Goal: Transaction & Acquisition: Purchase product/service

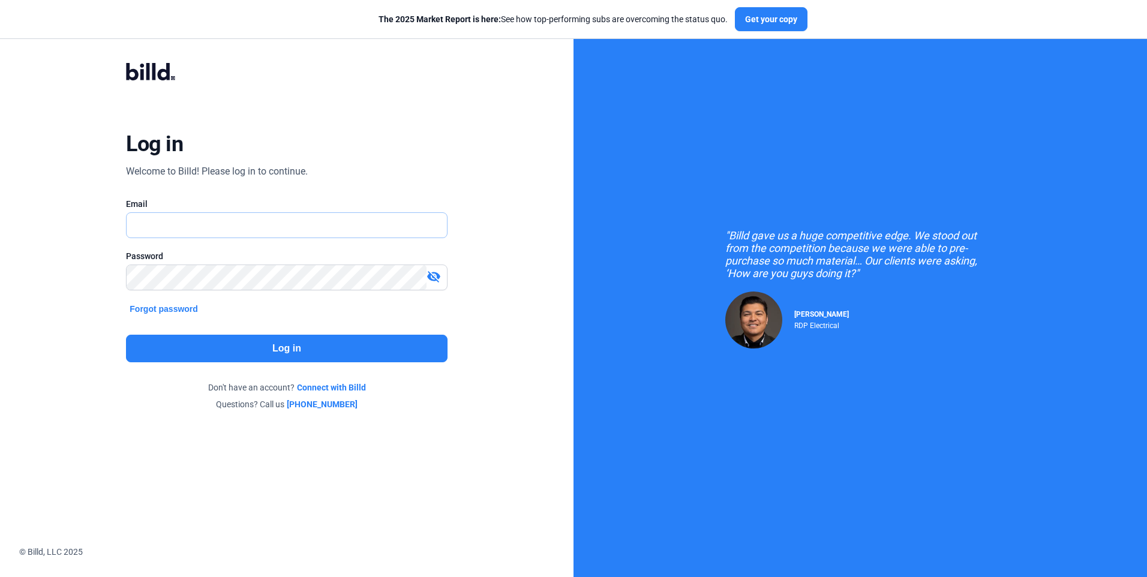
type input "[EMAIL_ADDRESS][DOMAIN_NAME]"
click at [287, 347] on button "Log in" at bounding box center [286, 349] width 321 height 28
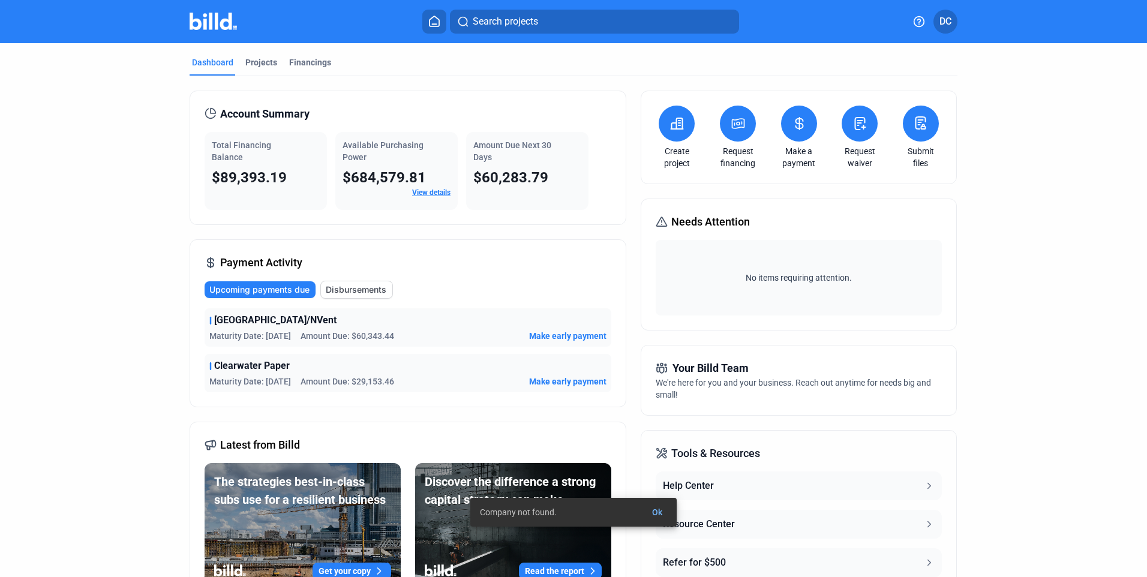
click at [796, 119] on icon at bounding box center [799, 124] width 7 height 12
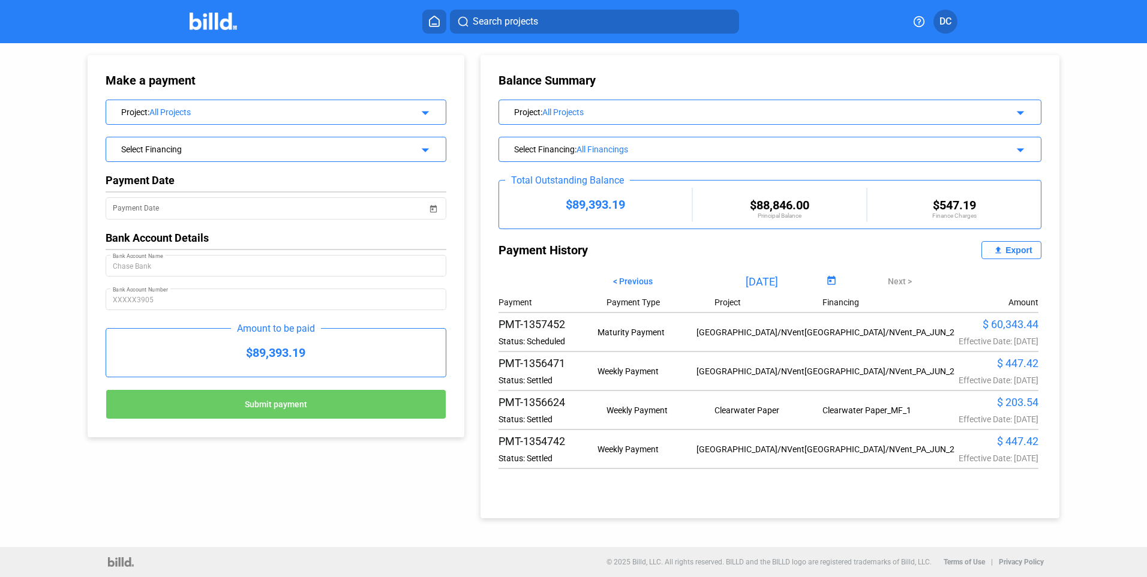
click at [423, 110] on mat-icon "arrow_drop_down" at bounding box center [423, 111] width 14 height 14
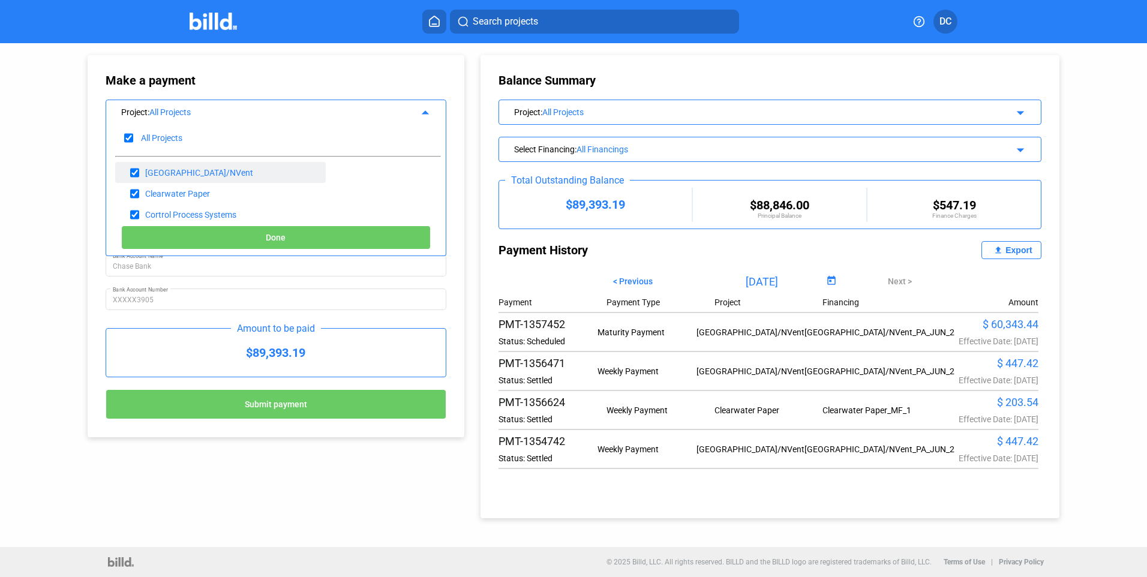
click at [188, 170] on div "[GEOGRAPHIC_DATA]/NVent" at bounding box center [199, 173] width 108 height 10
click at [268, 238] on span "Done" at bounding box center [276, 238] width 20 height 10
type input "[DATE]"
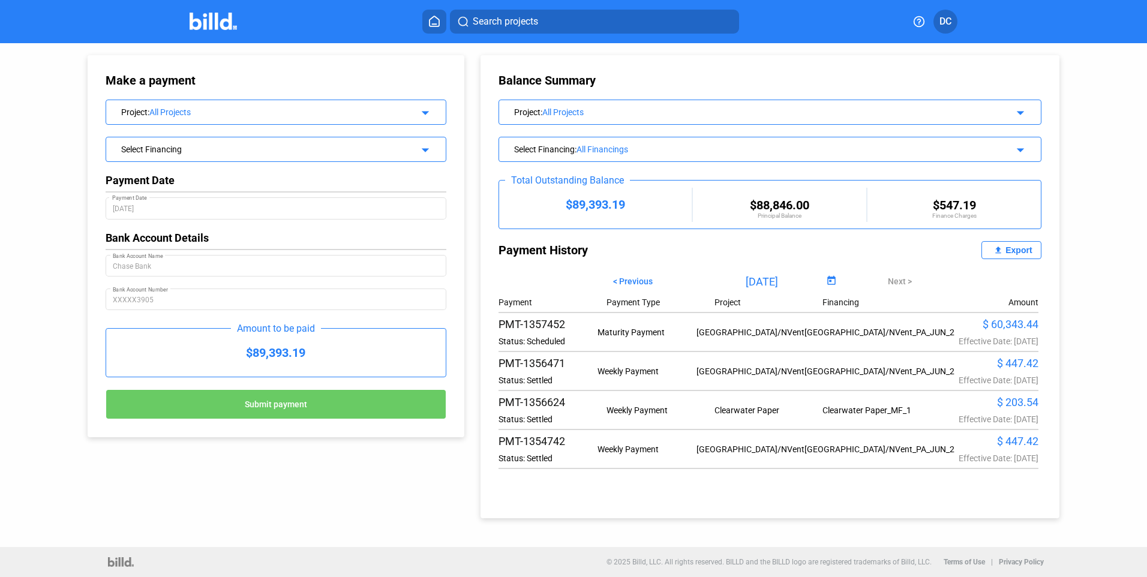
click at [1019, 112] on mat-icon "arrow_drop_down" at bounding box center [1019, 111] width 14 height 14
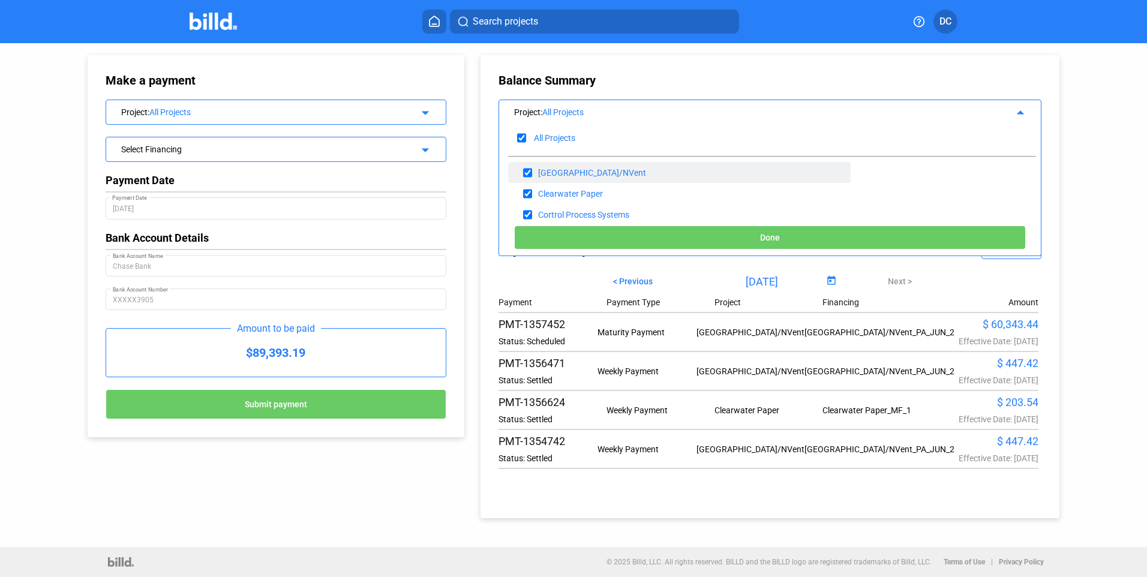
click at [571, 173] on div "[GEOGRAPHIC_DATA]/NVent" at bounding box center [592, 173] width 108 height 10
click at [776, 235] on span "Done" at bounding box center [770, 238] width 20 height 10
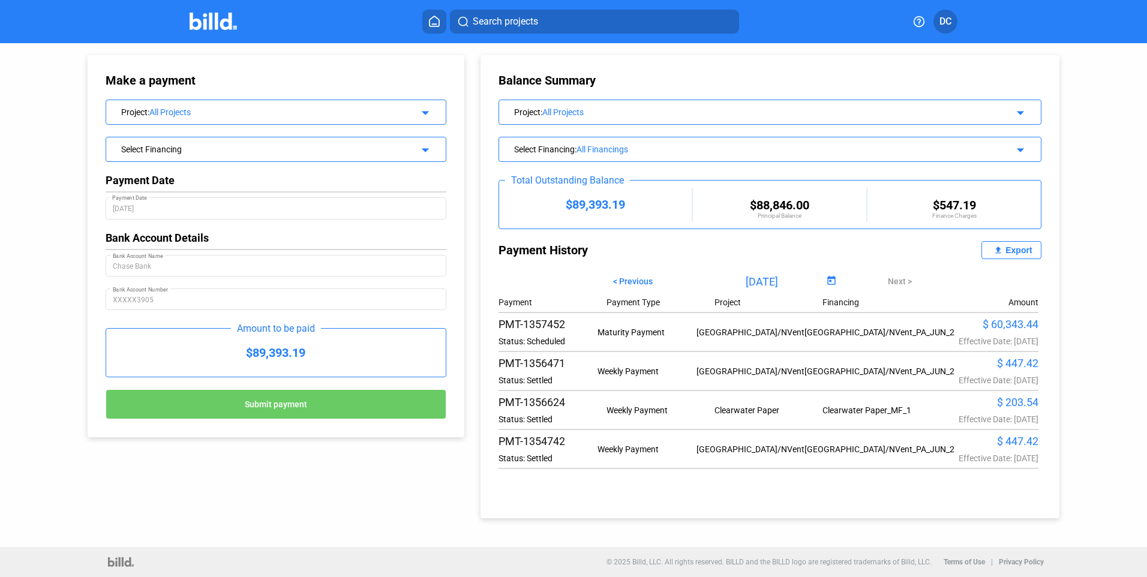
click at [1022, 149] on mat-icon "arrow_drop_down" at bounding box center [1019, 148] width 14 height 14
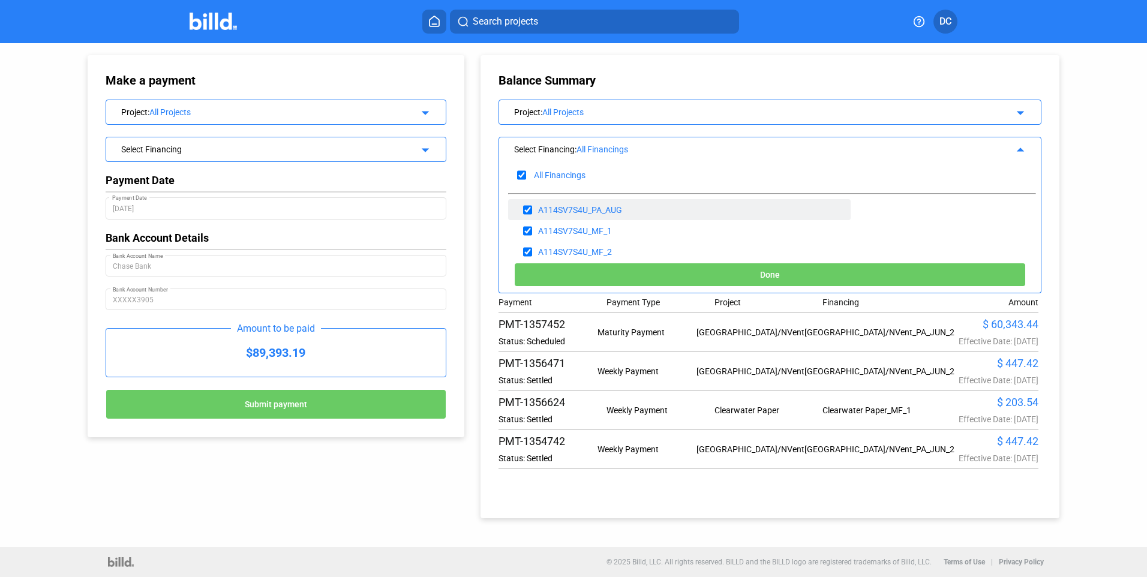
click at [584, 206] on div "A114SV7S4U_PA_AUG" at bounding box center [580, 210] width 84 height 10
click at [574, 232] on div "A114SV7S4U_MF_1" at bounding box center [575, 231] width 74 height 10
click at [599, 204] on div "A114SV7S4U_PA_AUG" at bounding box center [679, 209] width 343 height 21
click at [571, 229] on div "A114SV7S4U_MF_1" at bounding box center [575, 231] width 74 height 10
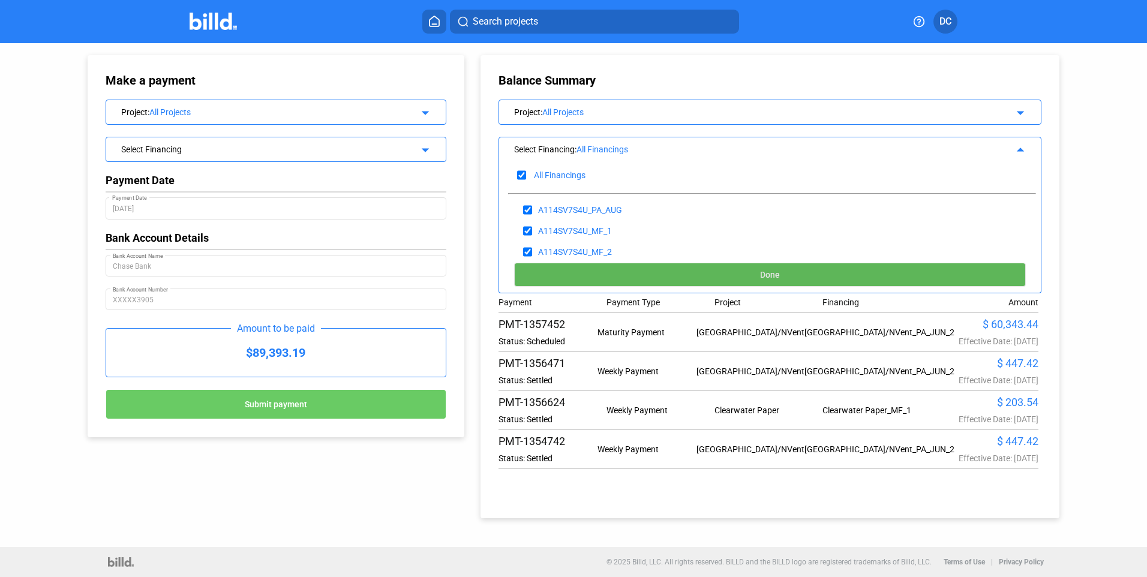
click at [775, 272] on span "Done" at bounding box center [770, 276] width 20 height 10
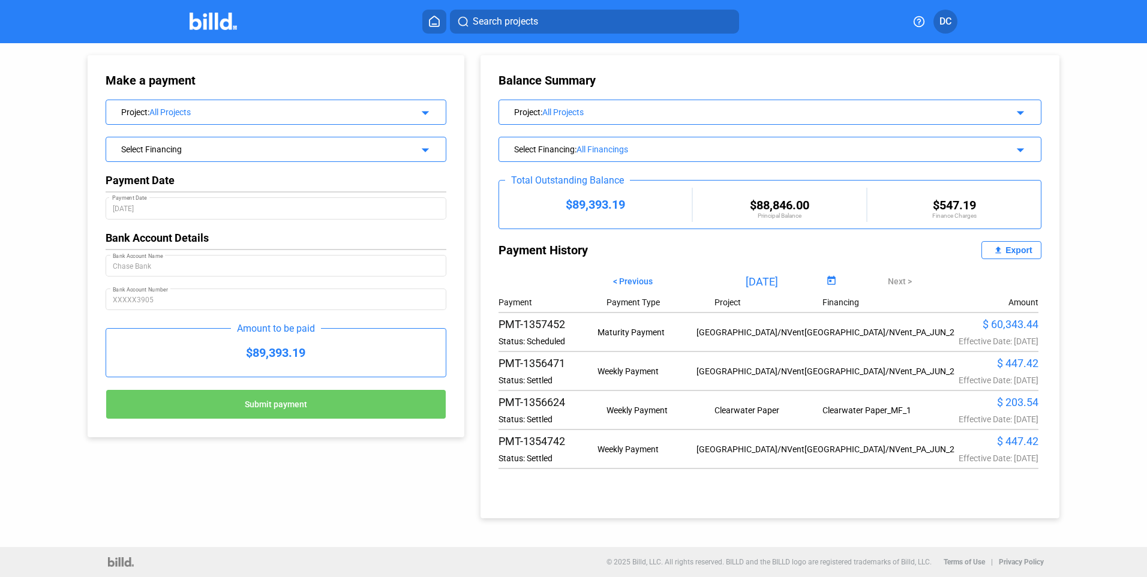
click at [535, 329] on div "PMT-1357452" at bounding box center [548, 324] width 99 height 13
click at [638, 335] on div "Maturity Payment" at bounding box center [647, 333] width 99 height 10
click at [434, 20] on icon at bounding box center [434, 21] width 12 height 11
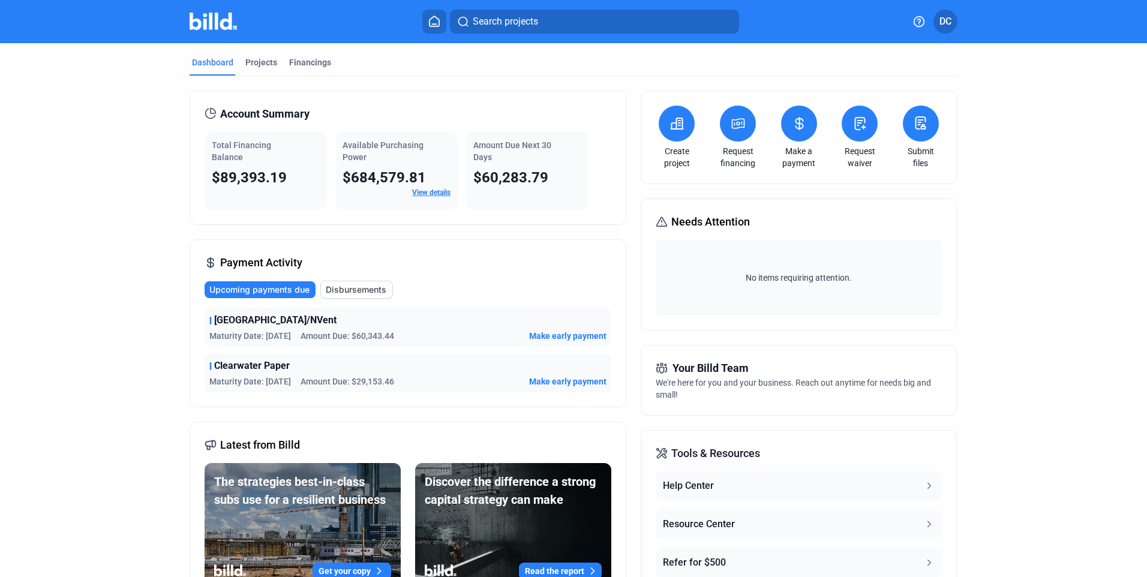
click at [572, 331] on span "Make early payment" at bounding box center [567, 336] width 77 height 12
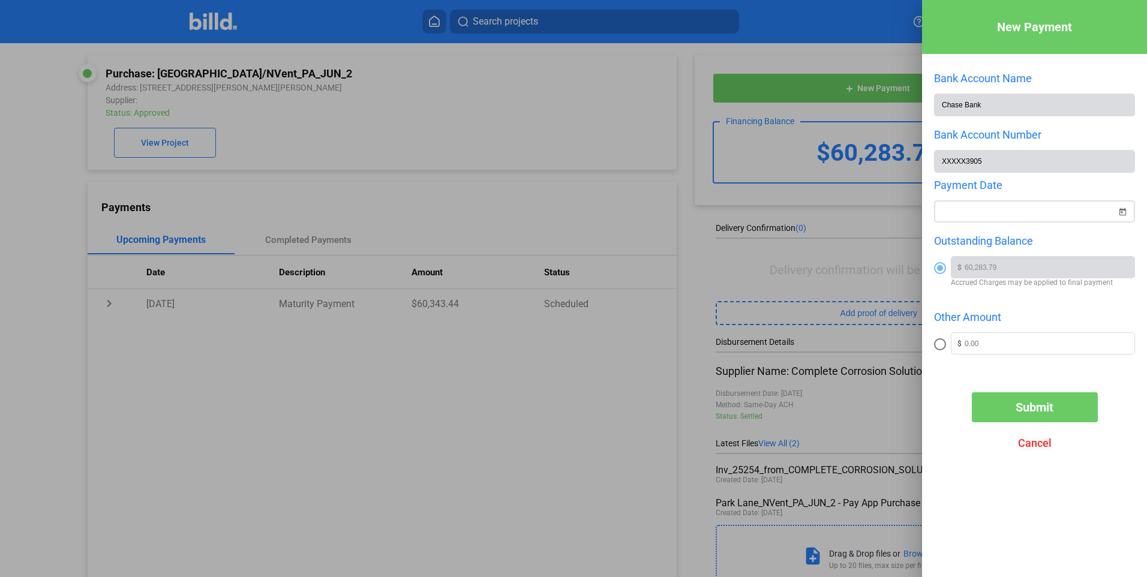
click at [1052, 220] on div "New Payment Bank Account Name Chase Bank Bank Account Number XXXXX3905 Payment …" at bounding box center [573, 288] width 1147 height 577
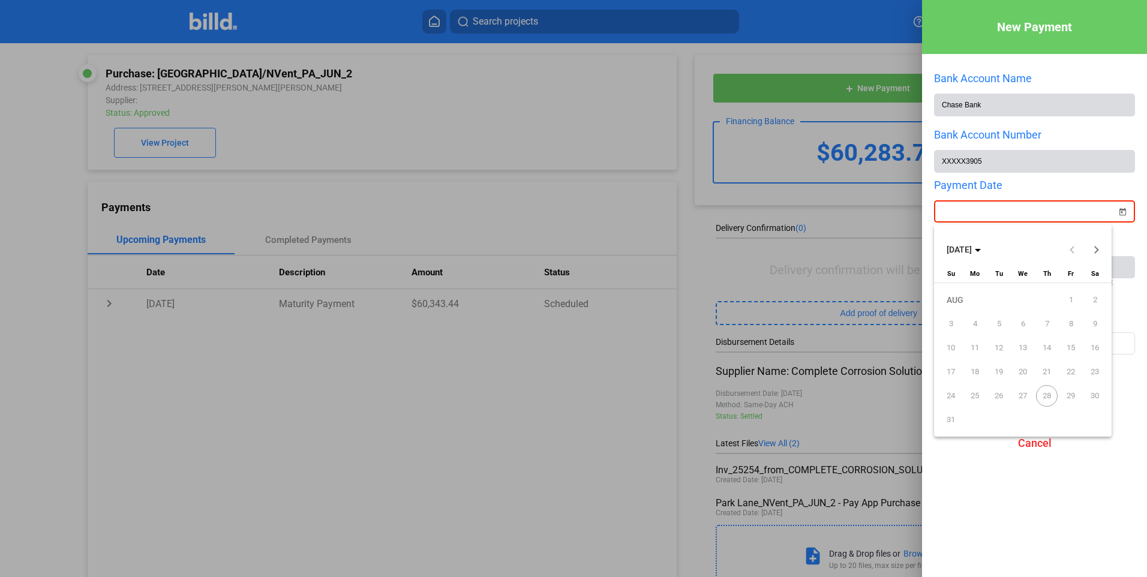
click at [1069, 398] on span "29" at bounding box center [1071, 396] width 22 height 22
click at [1070, 397] on span "29" at bounding box center [1071, 396] width 22 height 22
click at [1049, 154] on div at bounding box center [573, 288] width 1147 height 577
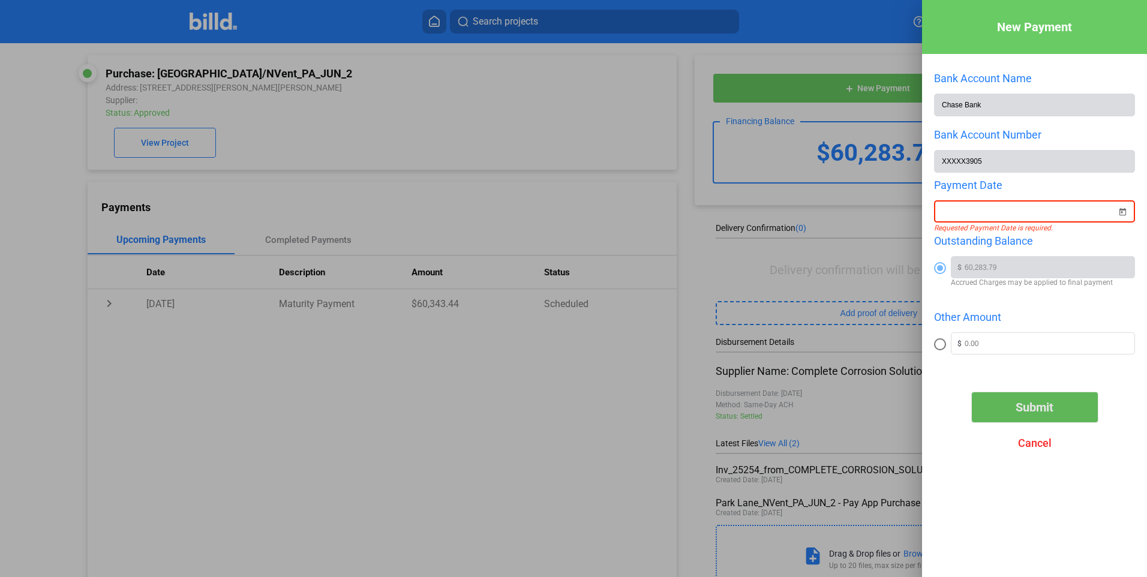
click at [1033, 412] on span "Submit" at bounding box center [1035, 407] width 38 height 14
click at [155, 148] on div at bounding box center [573, 288] width 1147 height 577
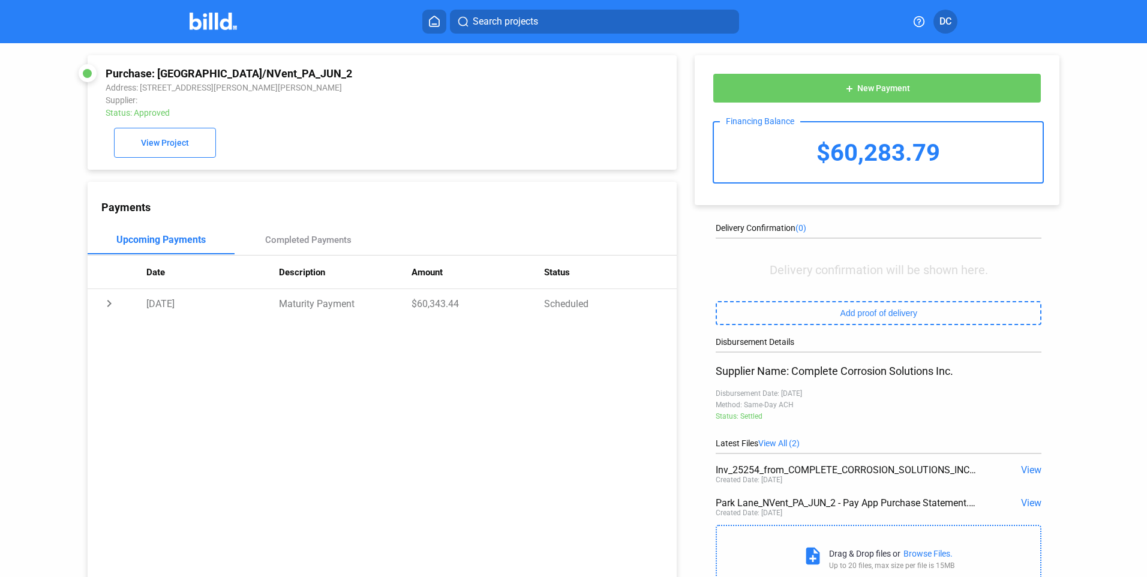
click at [155, 148] on span "View Project" at bounding box center [165, 144] width 48 height 10
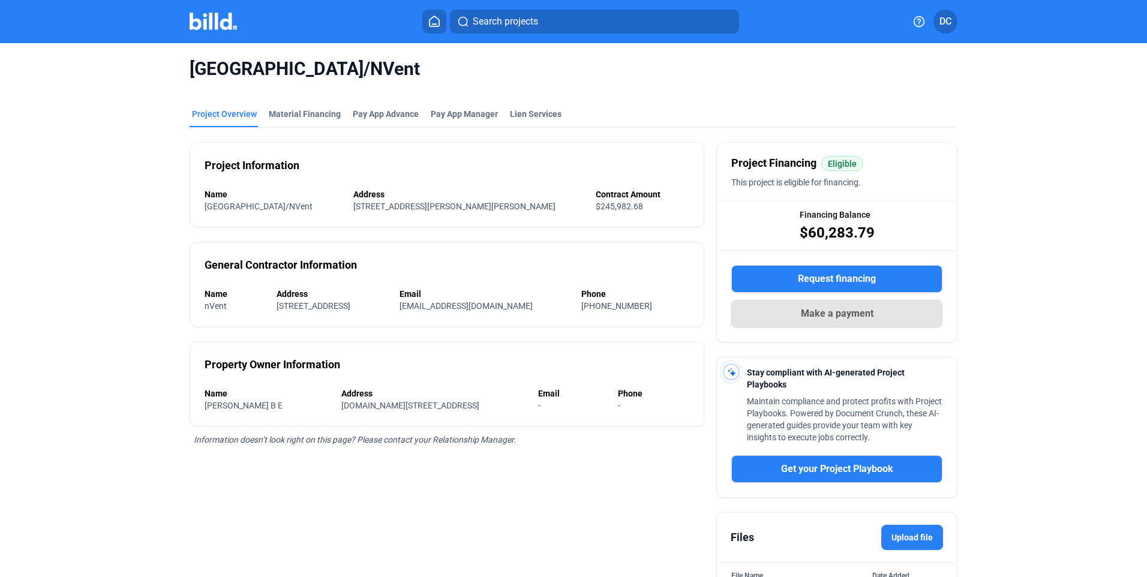
click at [833, 317] on span "Make a payment" at bounding box center [837, 314] width 73 height 14
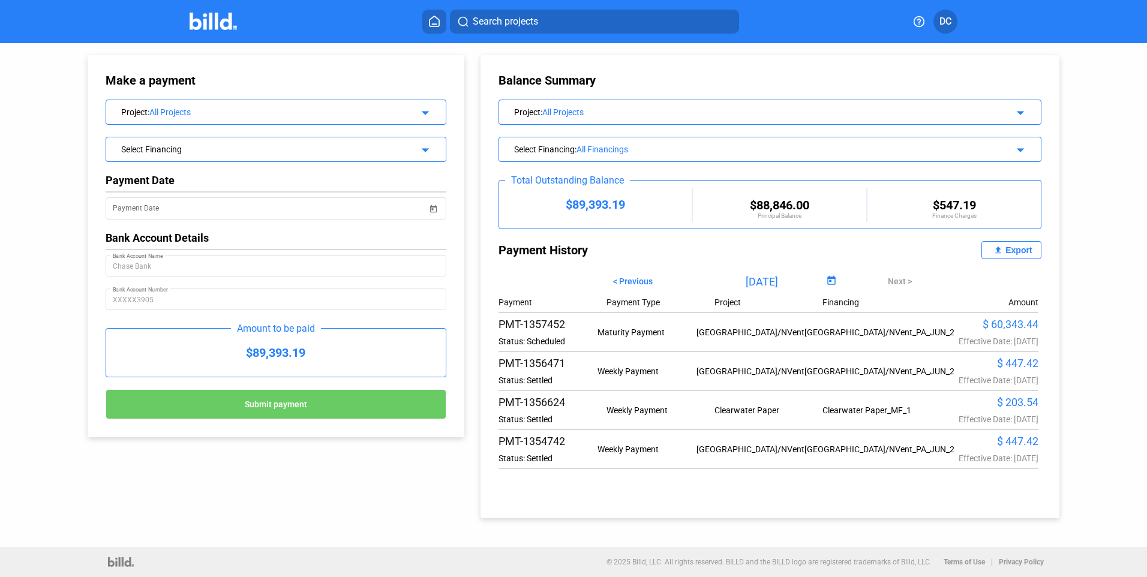
click at [946, 23] on span "DC" at bounding box center [946, 21] width 12 height 14
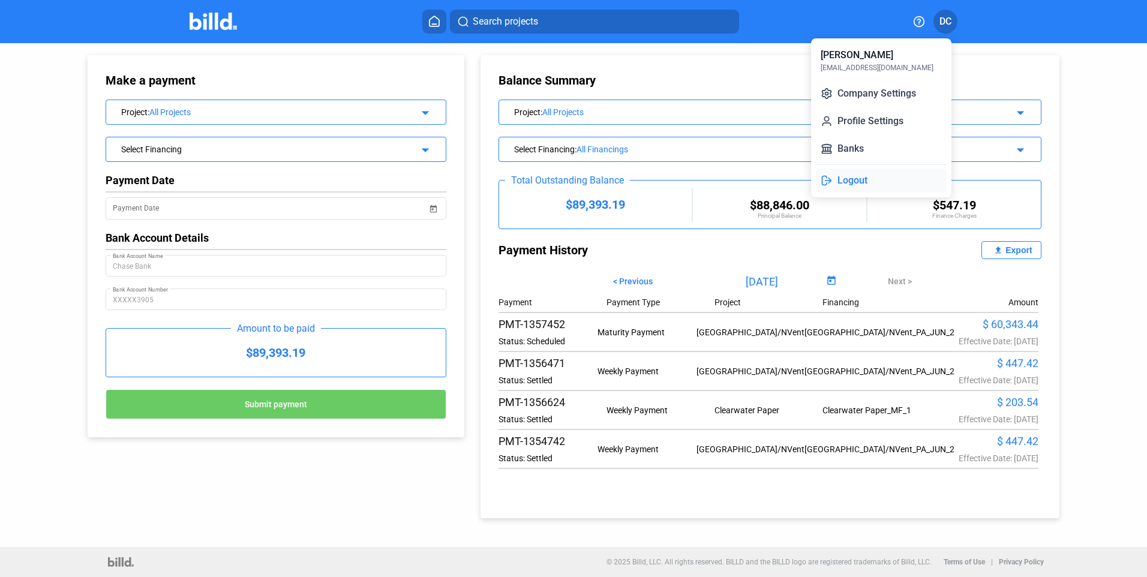
click at [847, 179] on button "Logout" at bounding box center [881, 181] width 131 height 24
